Goal: Purchase product/service

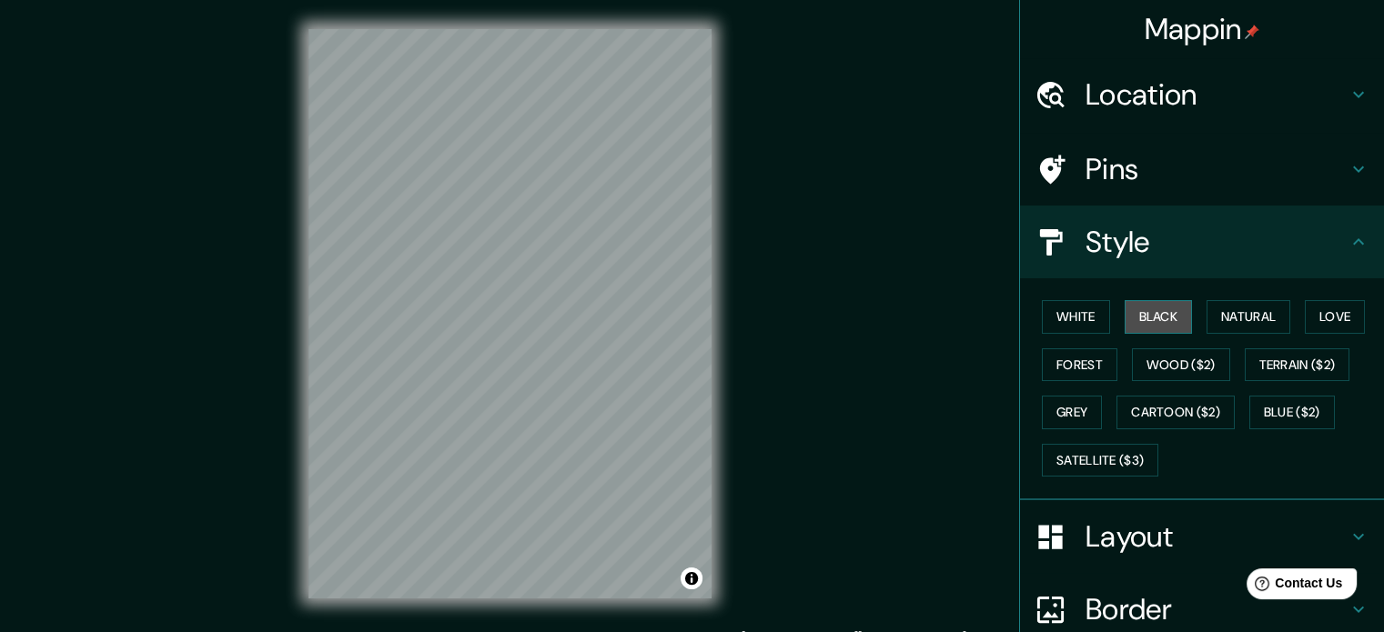
click at [1150, 328] on button "Black" at bounding box center [1159, 317] width 68 height 34
click at [1060, 368] on button "Forest" at bounding box center [1080, 366] width 76 height 34
click at [1066, 323] on button "White" at bounding box center [1076, 317] width 68 height 34
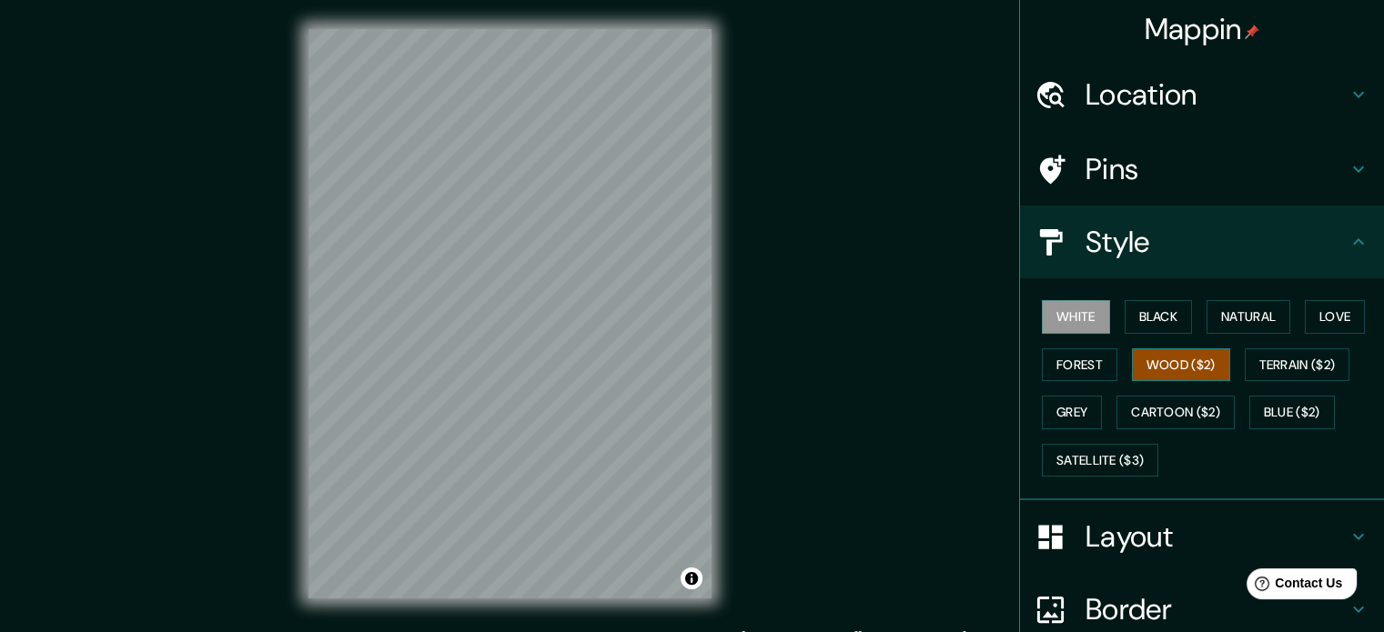
click at [1201, 359] on button "Wood ($2)" at bounding box center [1181, 366] width 98 height 34
click at [1254, 362] on button "Terrain ($2)" at bounding box center [1298, 366] width 106 height 34
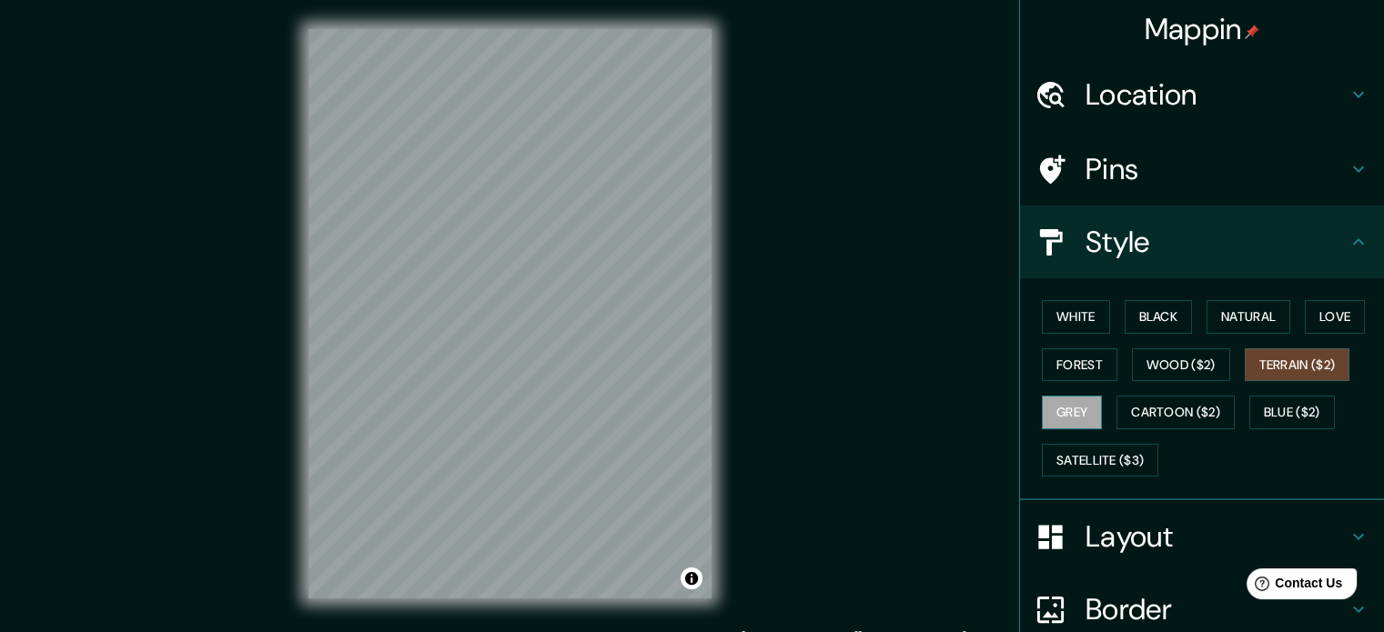
click at [1056, 412] on button "Grey" at bounding box center [1072, 413] width 60 height 34
click at [1147, 407] on button "Cartoon ($2)" at bounding box center [1175, 413] width 118 height 34
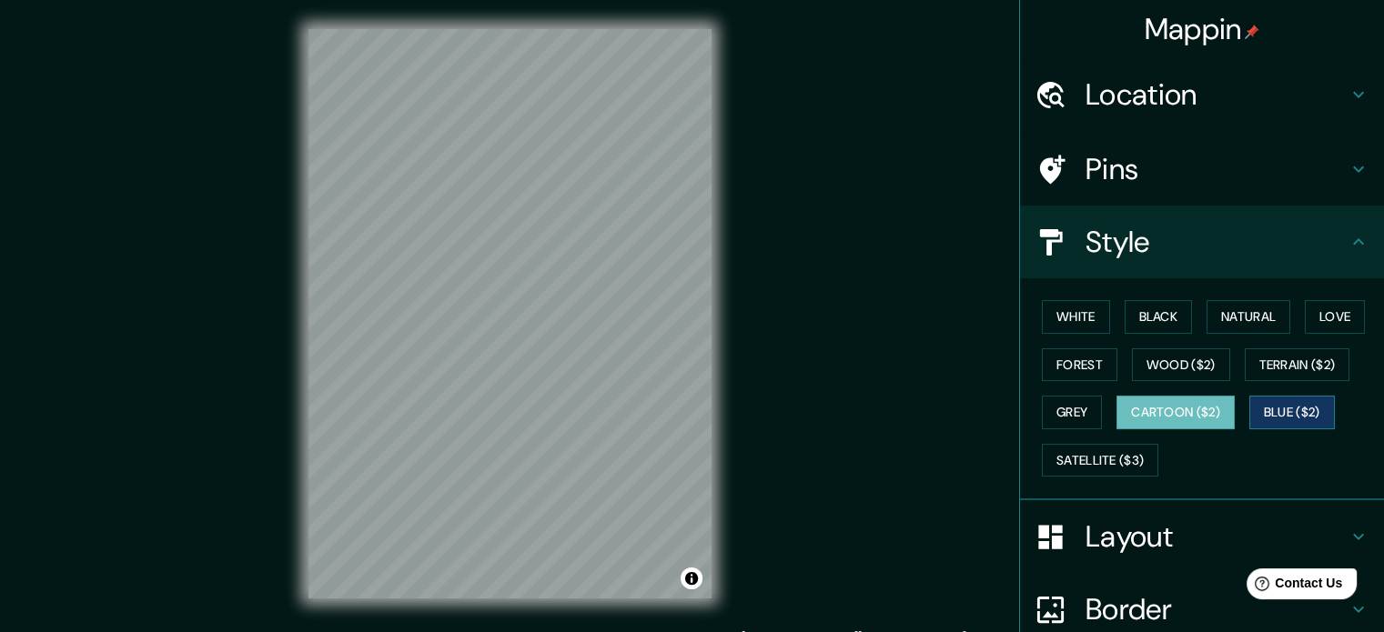
click at [1285, 407] on button "Blue ($2)" at bounding box center [1292, 413] width 86 height 34
click at [1238, 318] on button "Natural" at bounding box center [1249, 317] width 84 height 34
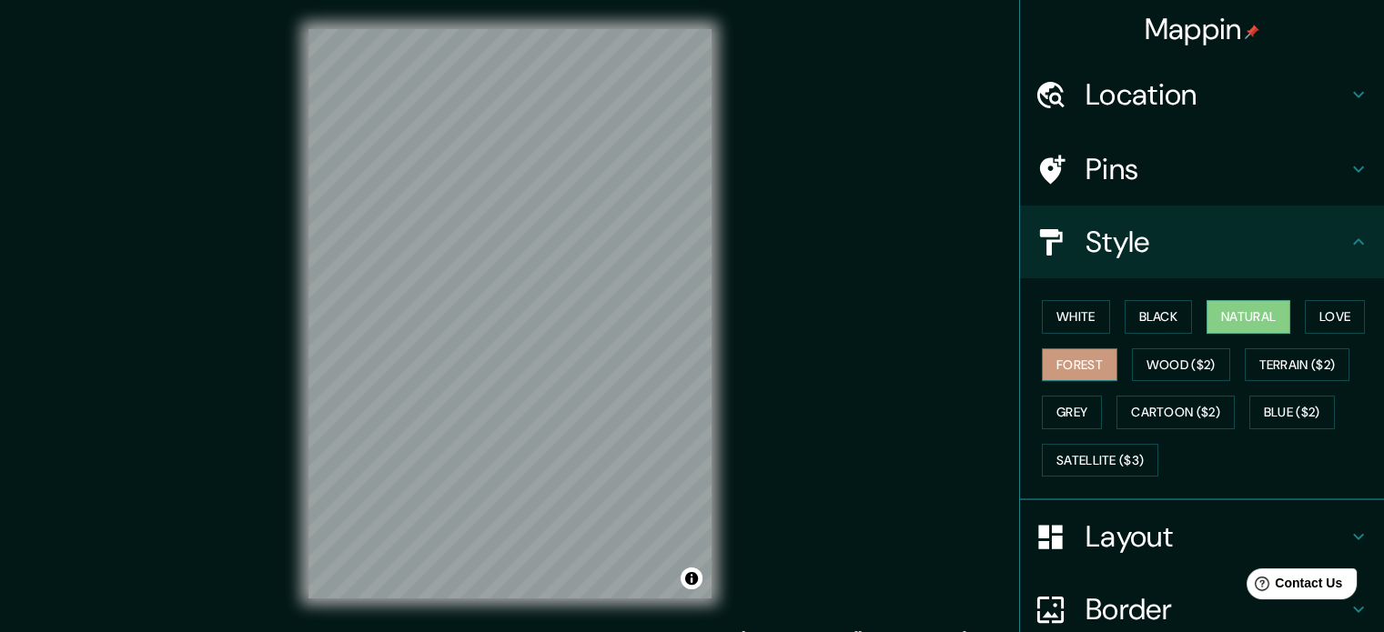
click at [1085, 369] on button "Forest" at bounding box center [1080, 366] width 76 height 34
